Goal: Task Accomplishment & Management: Complete application form

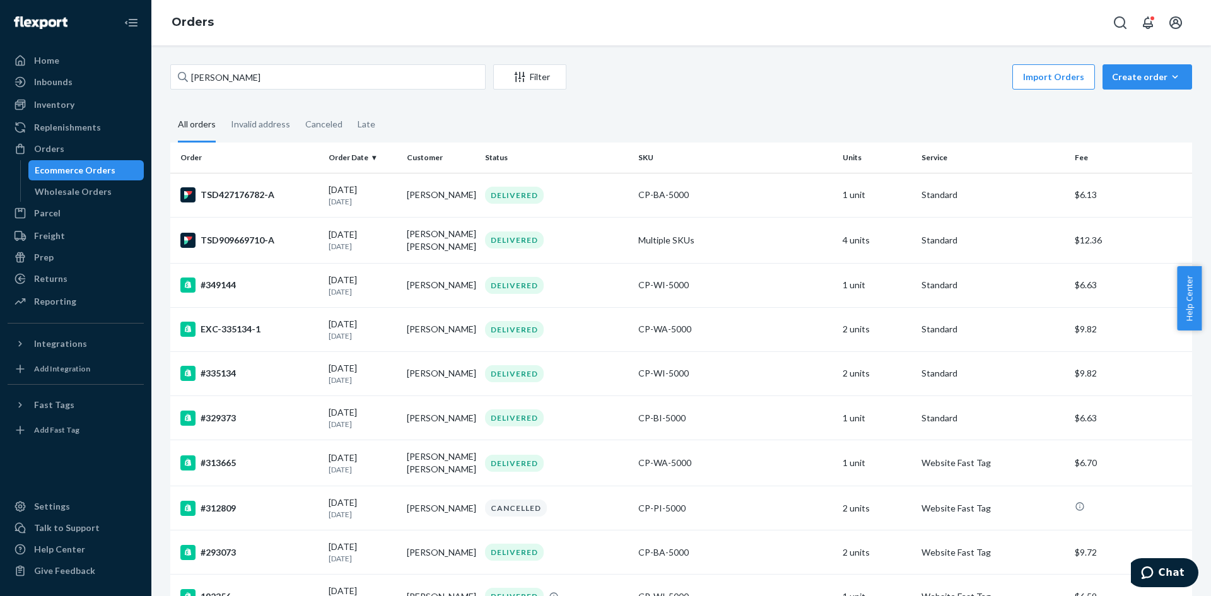
drag, startPoint x: 67, startPoint y: 272, endPoint x: 251, endPoint y: 265, distance: 183.7
click at [67, 272] on div "Returns" at bounding box center [76, 279] width 134 height 18
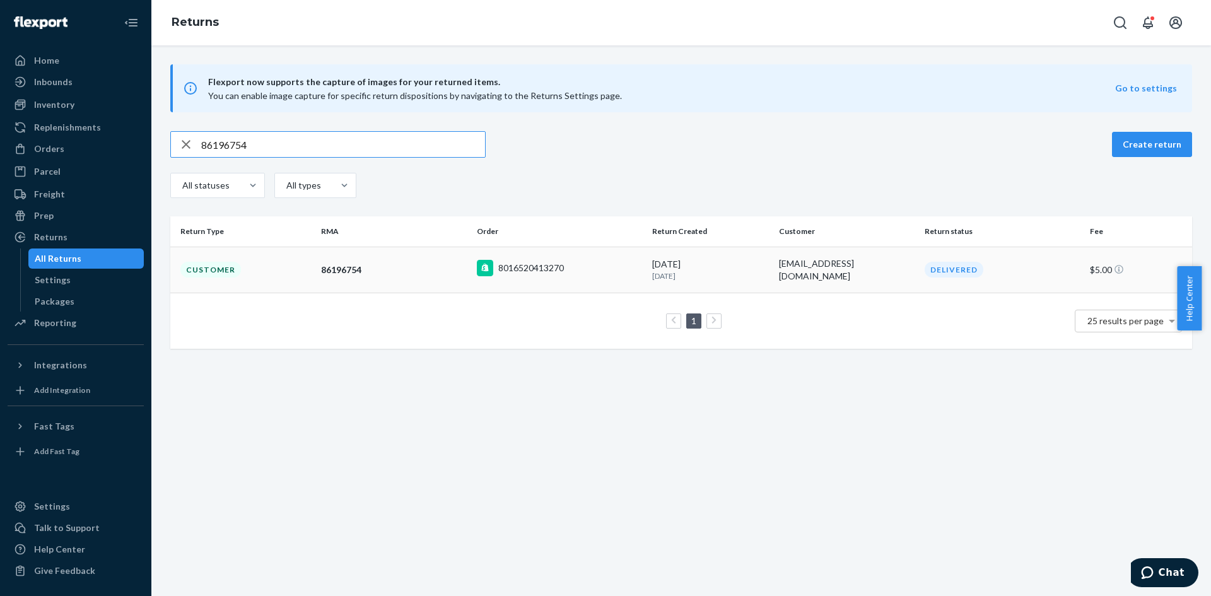
type input "86196754"
click at [605, 271] on div "8016520413270" at bounding box center [559, 270] width 165 height 20
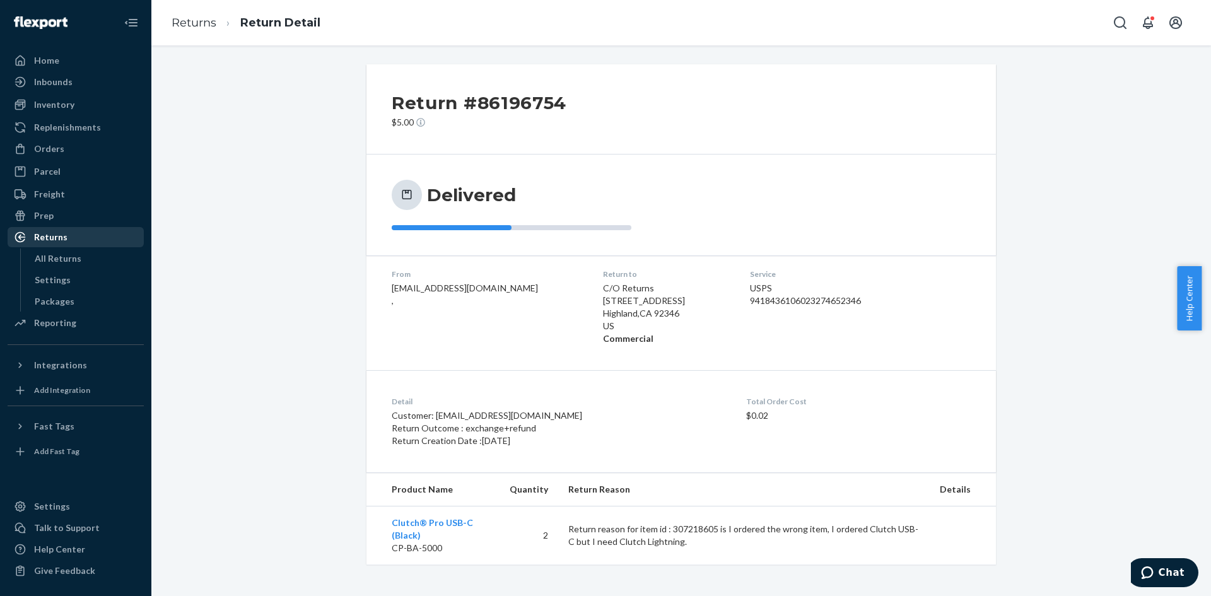
click at [77, 238] on div "Returns" at bounding box center [76, 237] width 134 height 18
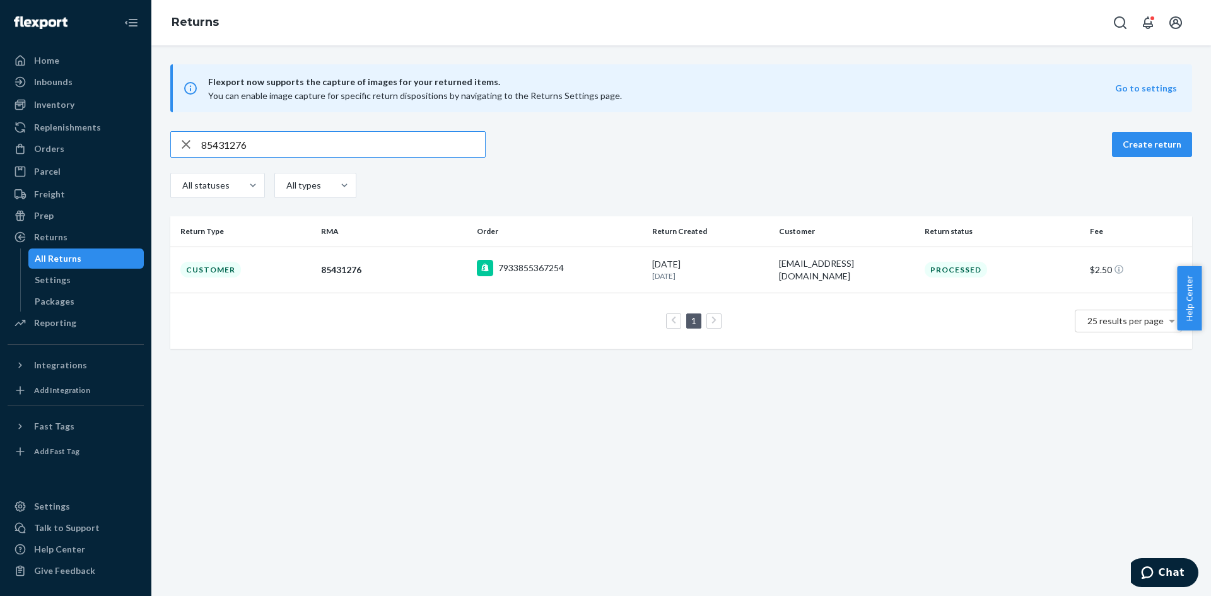
type input "85431276"
click at [611, 277] on div "7933855367254" at bounding box center [559, 270] width 165 height 20
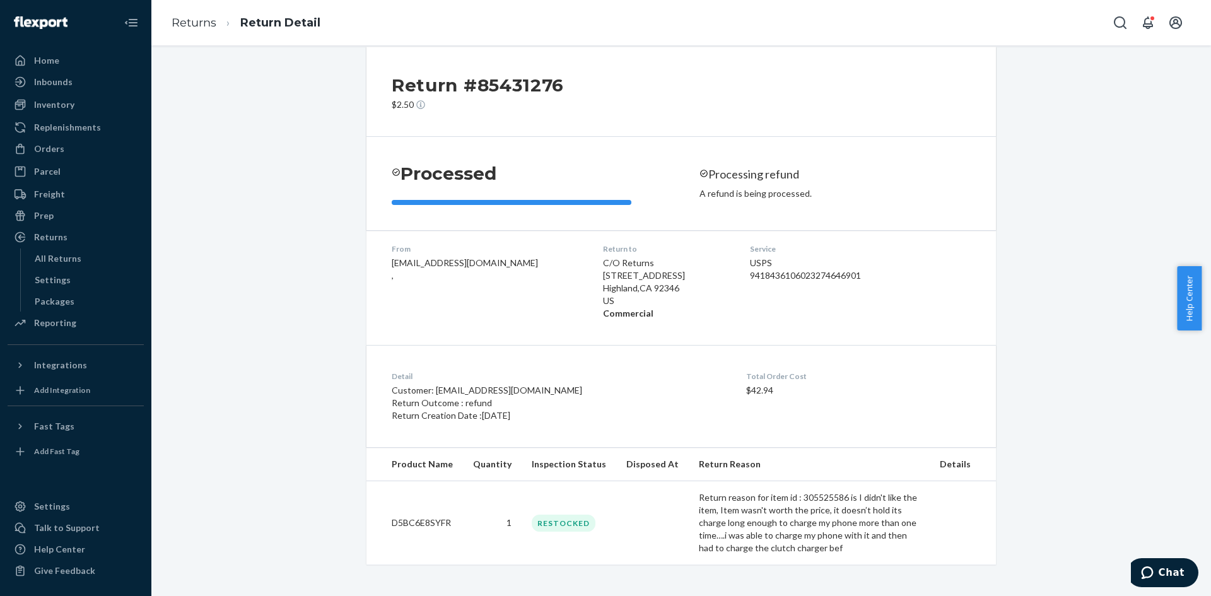
scroll to position [26, 0]
drag, startPoint x: 73, startPoint y: 238, endPoint x: 242, endPoint y: 253, distance: 170.3
click at [73, 238] on div "Returns" at bounding box center [76, 237] width 134 height 18
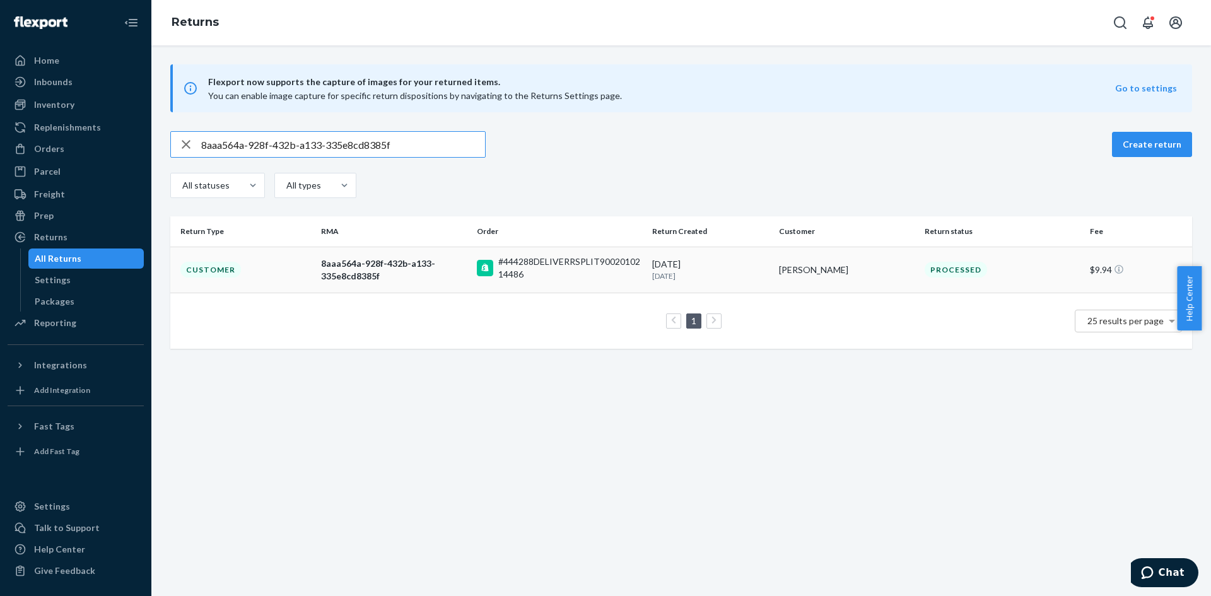
type input "8aaa564a-928f-432b-a133-335e8cd8385f"
click at [756, 274] on p "[DATE]" at bounding box center [710, 276] width 117 height 11
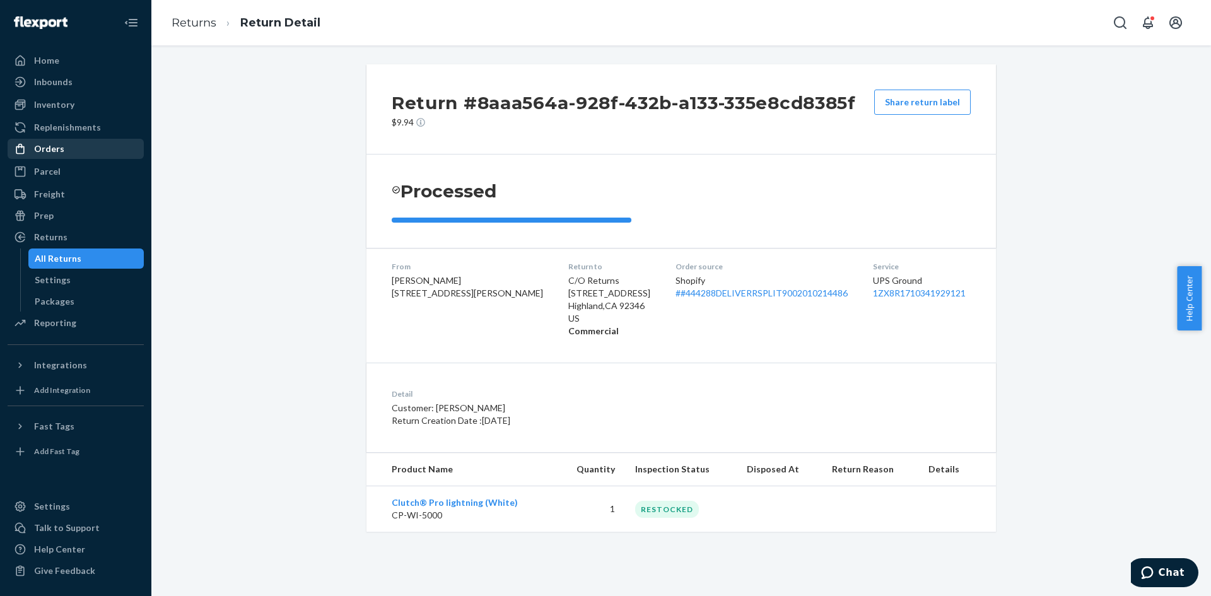
click at [80, 143] on div "Orders" at bounding box center [76, 149] width 134 height 18
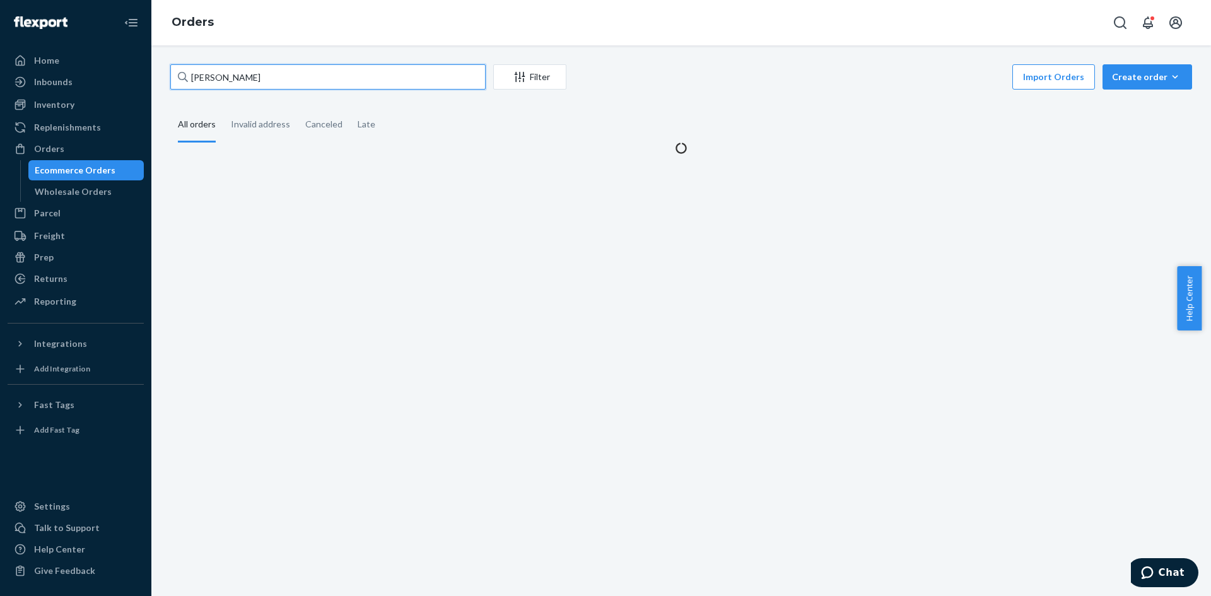
click at [339, 75] on input "[PERSON_NAME]" at bounding box center [327, 76] width 315 height 25
paste input "#432648"
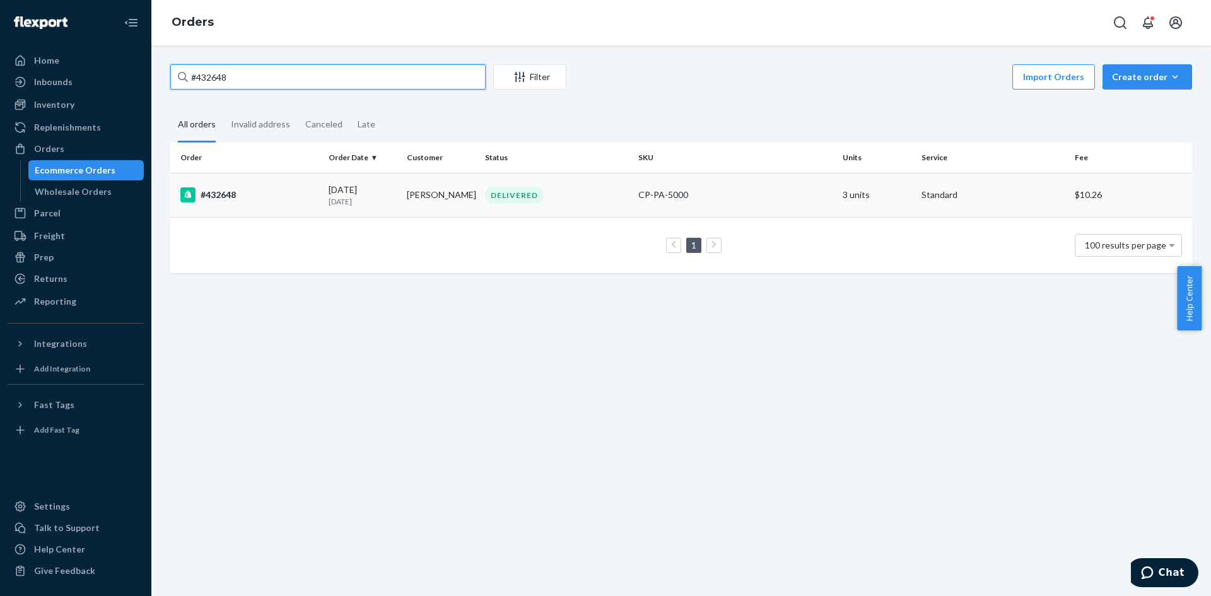
type input "#432648"
click at [571, 206] on td "DELIVERED" at bounding box center [556, 195] width 153 height 44
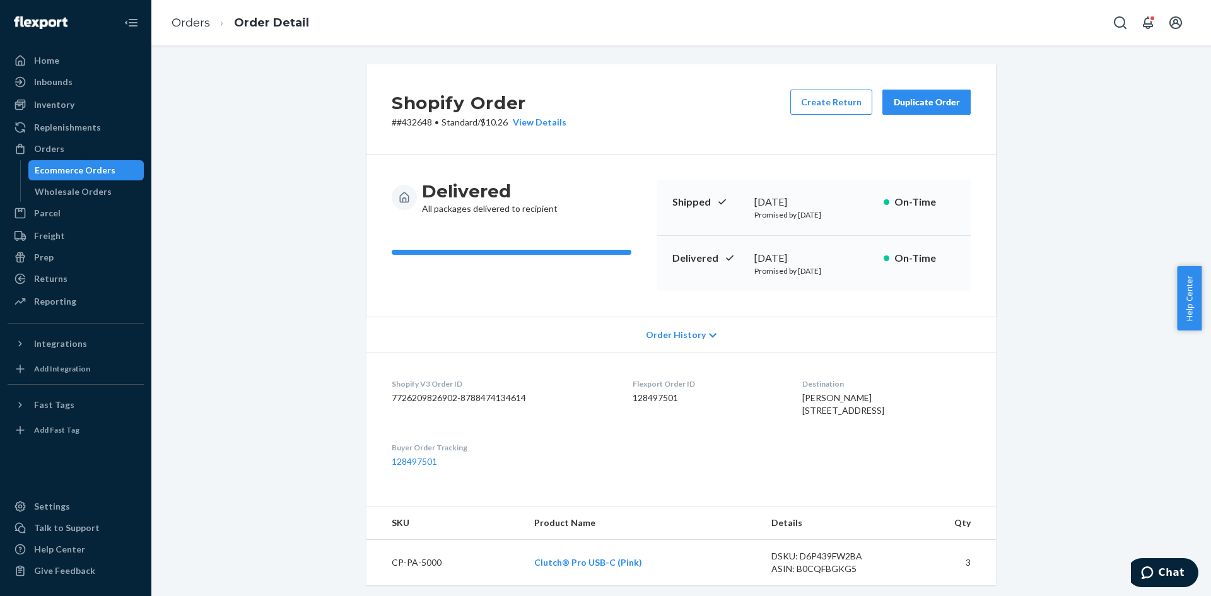
click at [921, 97] on div "Duplicate Order" at bounding box center [926, 102] width 67 height 13
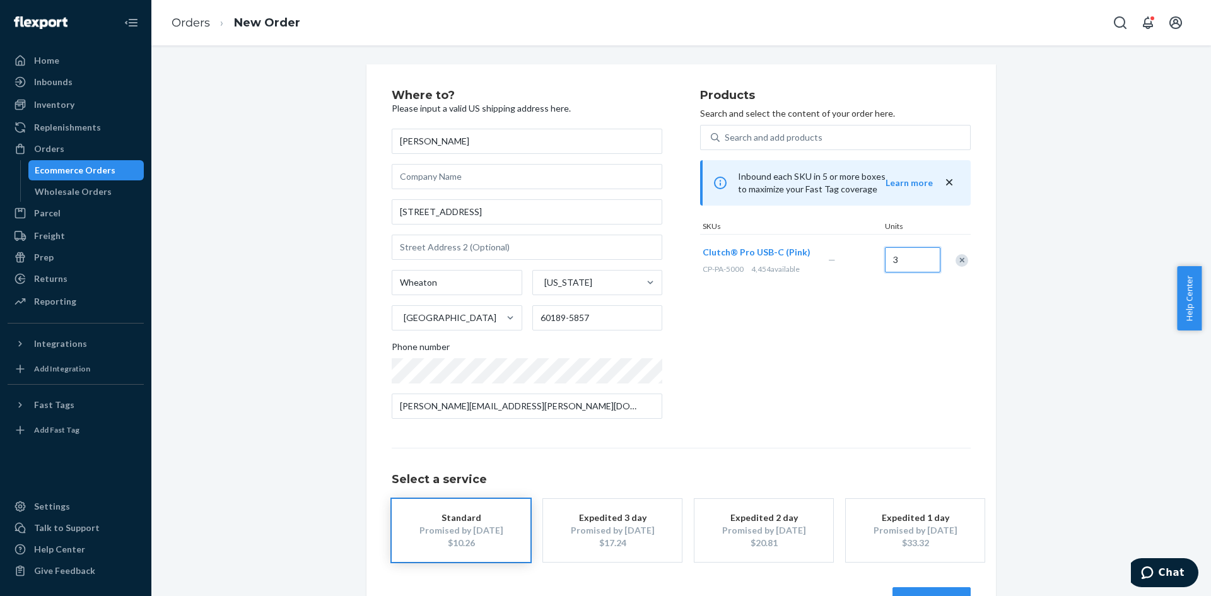
click at [911, 260] on input "3" at bounding box center [913, 259] width 56 height 25
type input "1"
click at [474, 139] on input "[PERSON_NAME]" at bounding box center [527, 141] width 271 height 25
paste input "[PERSON_NAME]"
type input "[PERSON_NAME]"
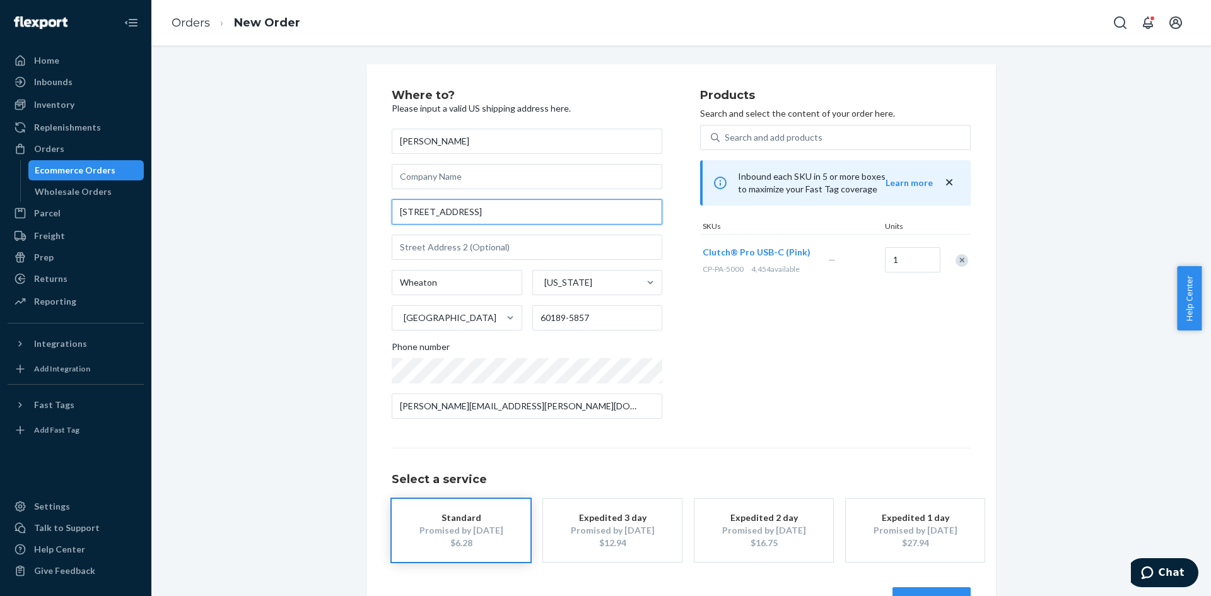
click at [486, 212] on input "[STREET_ADDRESS]" at bounding box center [527, 211] width 271 height 25
paste input "[STREET_ADDRESS]"
type input "[STREET_ADDRESS]"
type input "[GEOGRAPHIC_DATA]"
type input "75218"
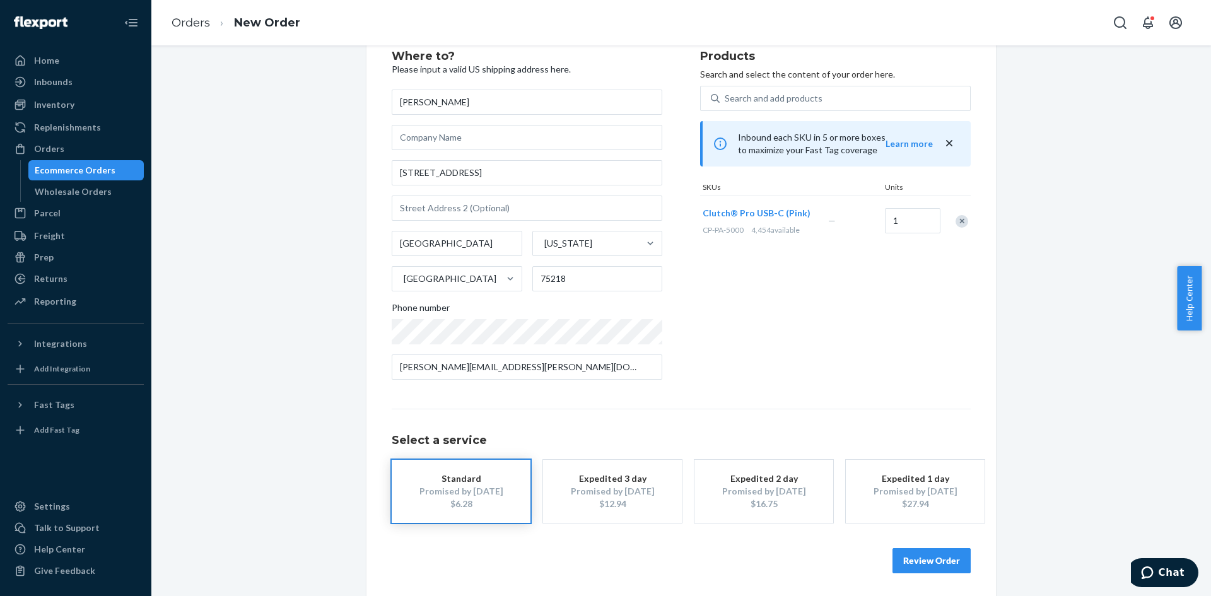
scroll to position [42, 0]
click at [920, 554] on button "Review Order" at bounding box center [931, 558] width 78 height 25
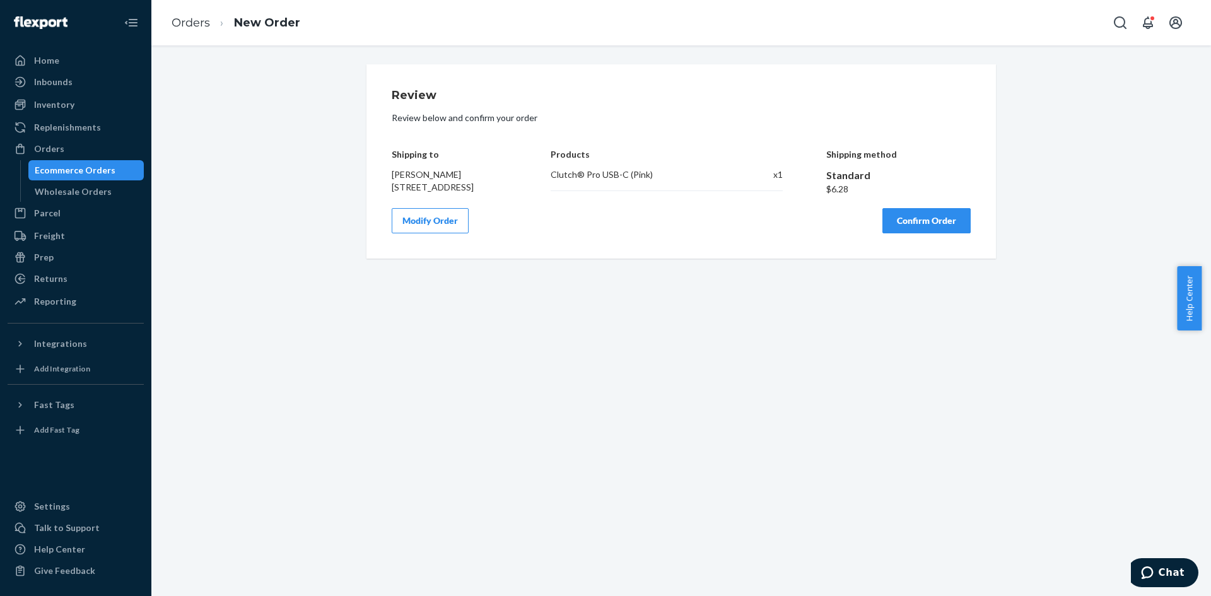
scroll to position [0, 0]
click at [926, 230] on button "Confirm Order" at bounding box center [926, 220] width 88 height 25
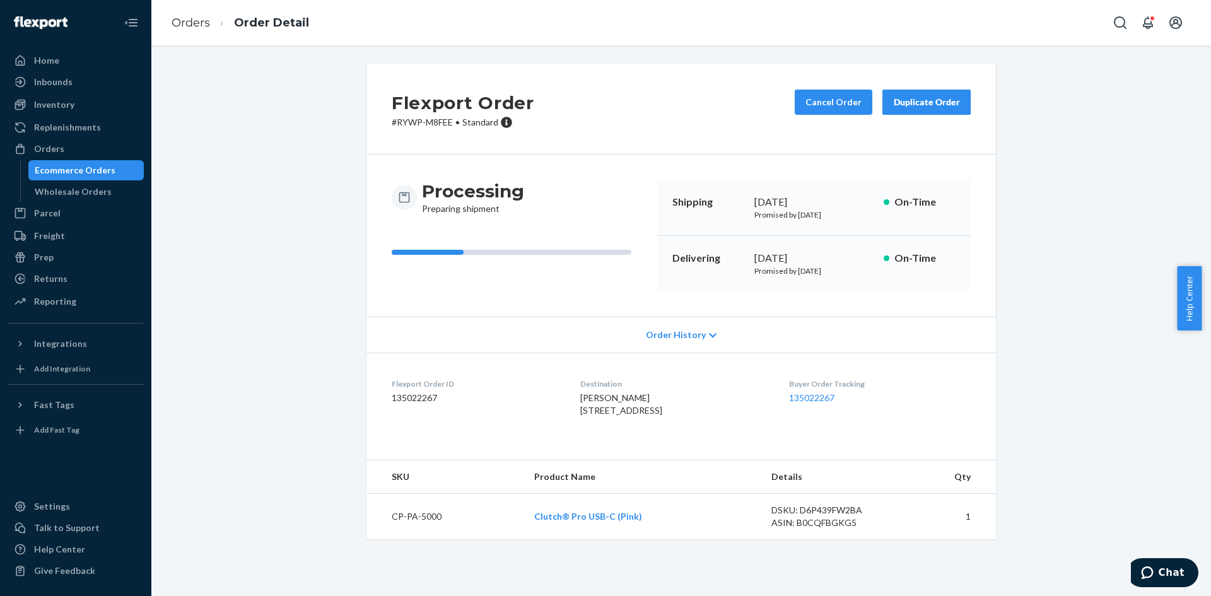
click at [435, 125] on p "# RYWP-M8FEE • Standard" at bounding box center [463, 122] width 143 height 13
drag, startPoint x: 449, startPoint y: 123, endPoint x: 394, endPoint y: 126, distance: 54.9
click at [394, 126] on p "# RYWP-M8FEE • Standard" at bounding box center [463, 122] width 143 height 13
copy p "RYWP-M8FEE"
